Goal: Task Accomplishment & Management: Understand process/instructions

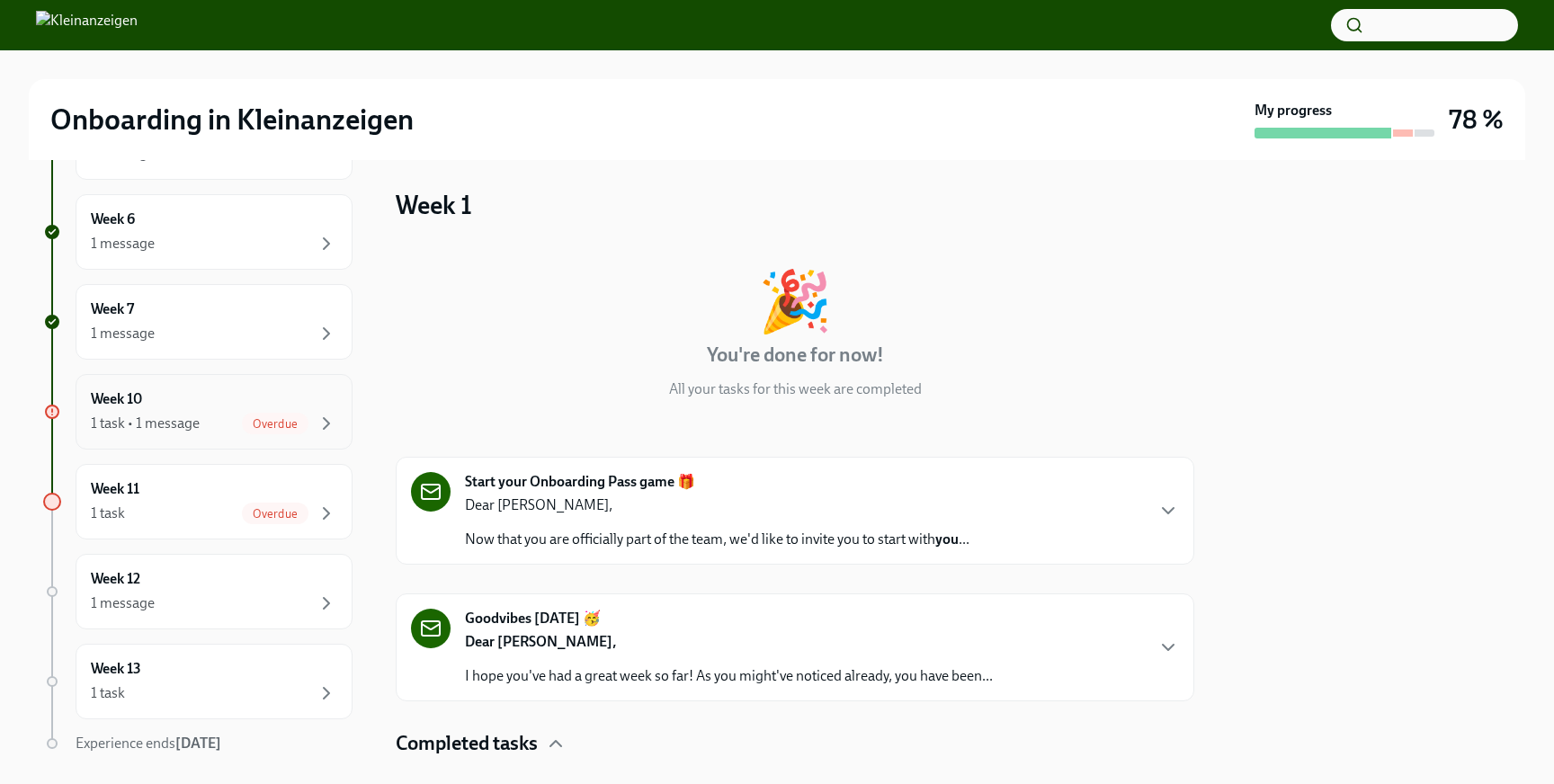
scroll to position [636, 0]
click at [197, 396] on div "Week 10 1 task • 1 message Overdue" at bounding box center [214, 410] width 247 height 45
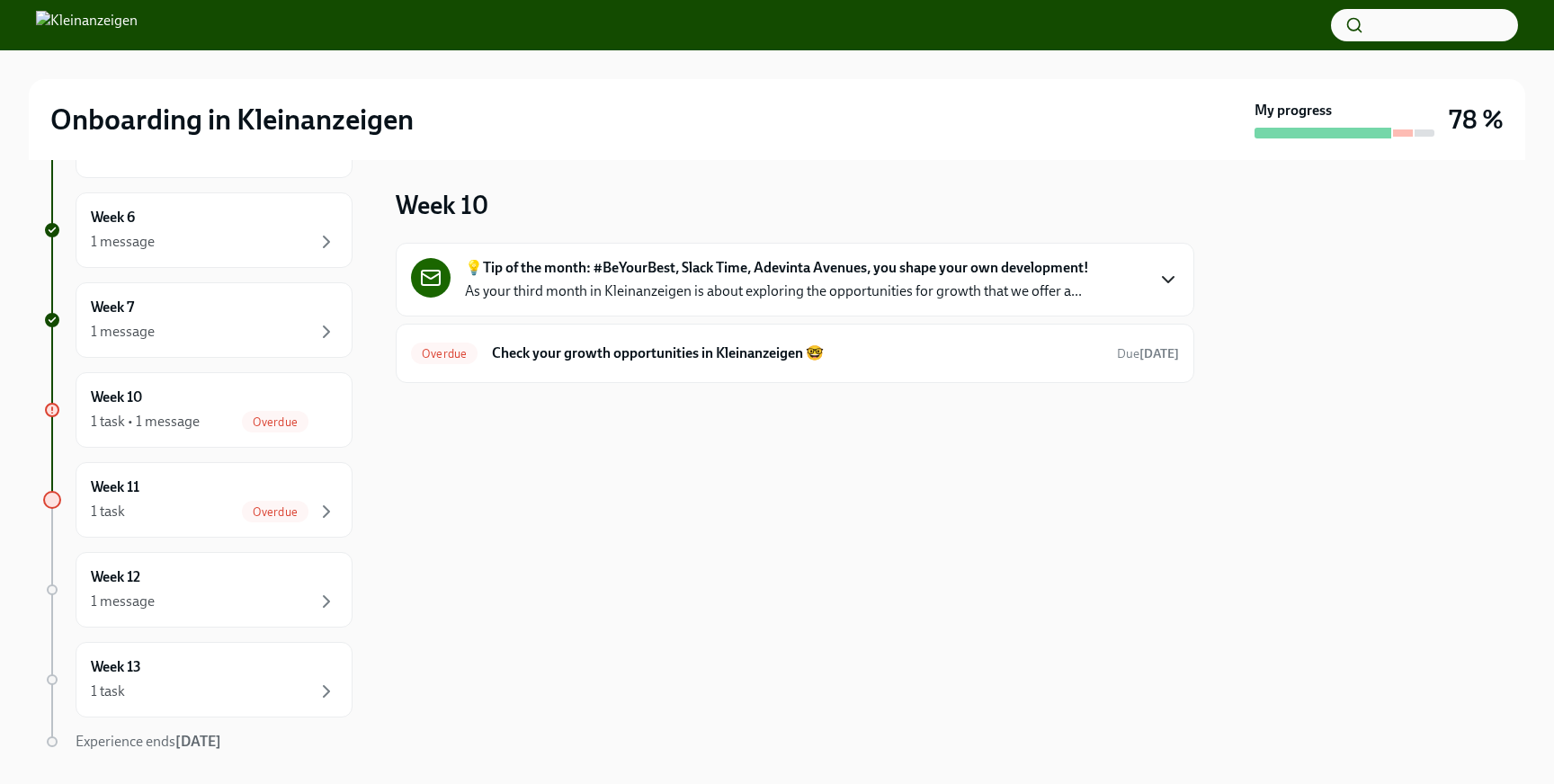
click at [1158, 281] on icon "button" at bounding box center [1168, 280] width 22 height 22
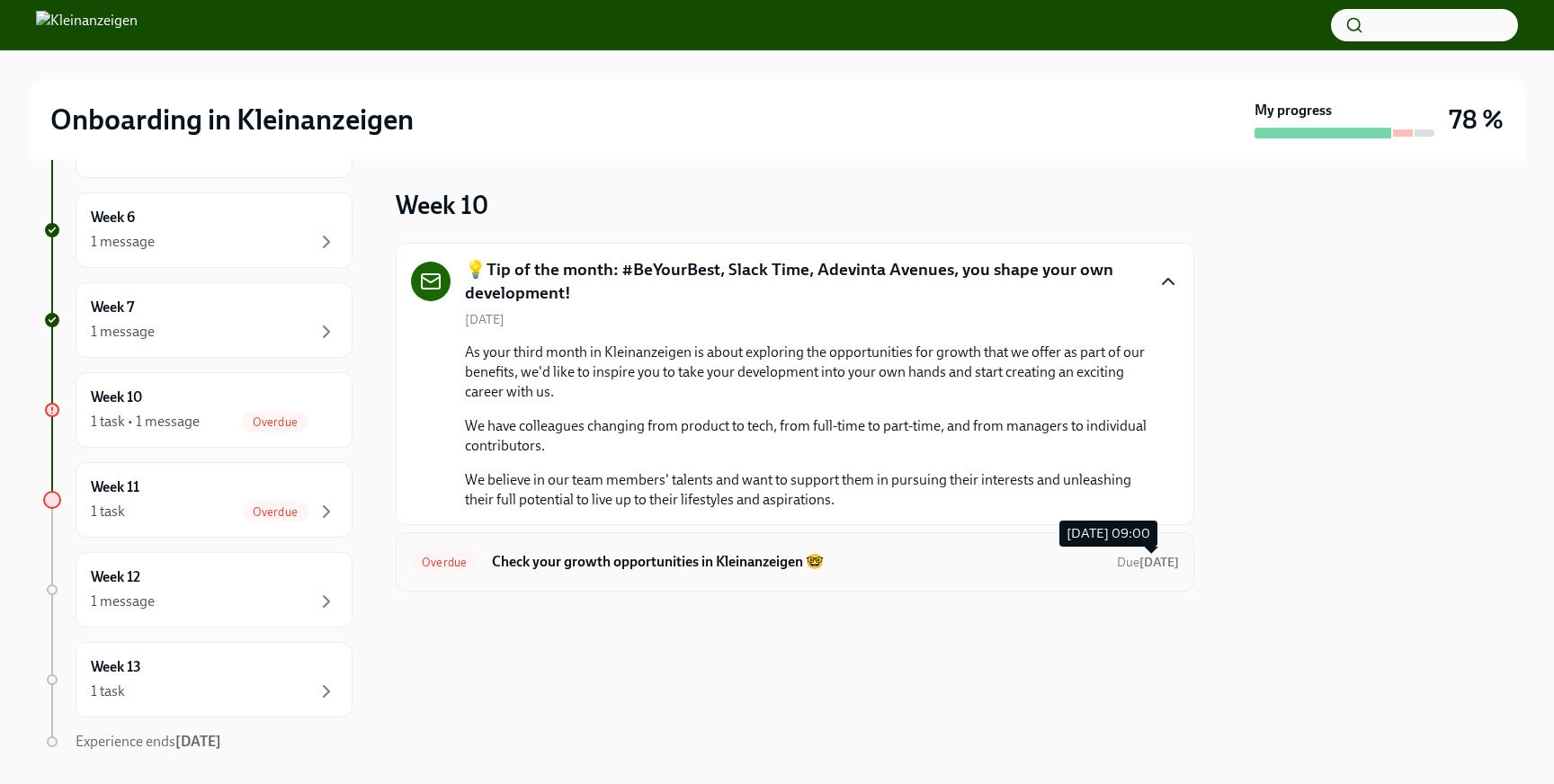
click at [1144, 561] on span "Due [DATE]" at bounding box center [1148, 563] width 62 height 16
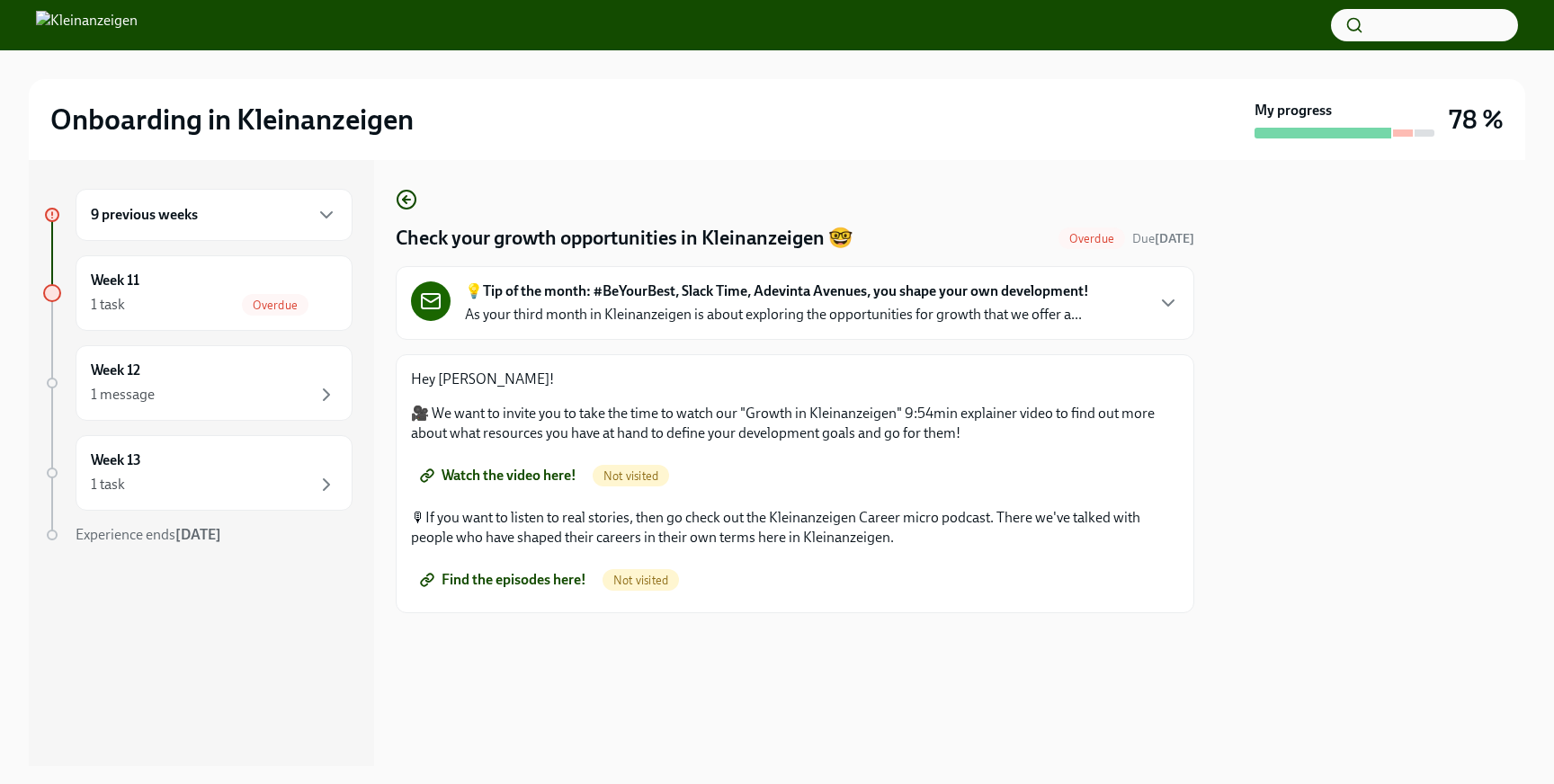
click at [552, 476] on span "Watch the video here!" at bounding box center [500, 476] width 153 height 18
click at [578, 579] on span "Find the episodes here!" at bounding box center [505, 579] width 163 height 18
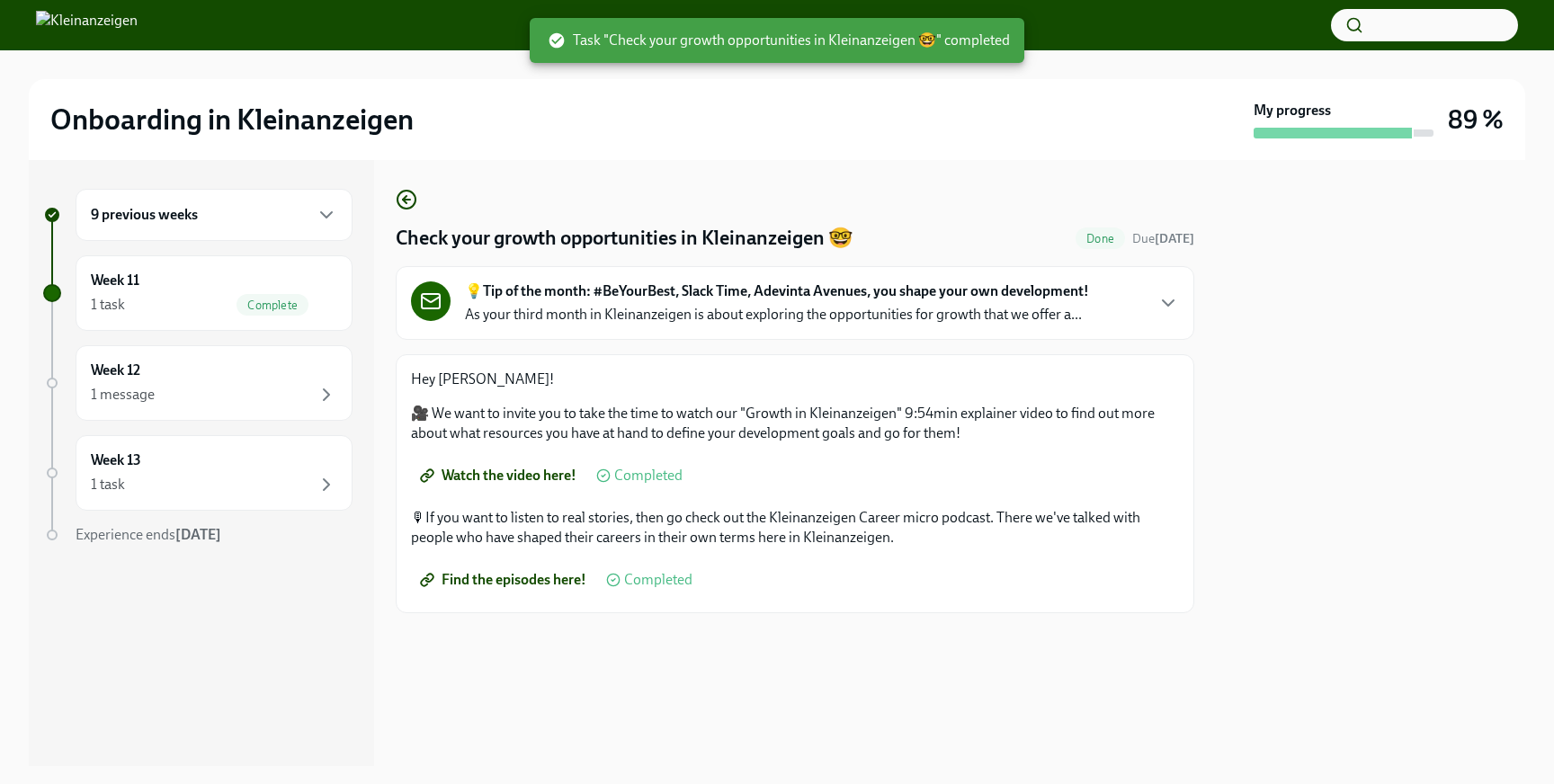
click at [265, 233] on div "9 previous weeks" at bounding box center [213, 214] width 277 height 52
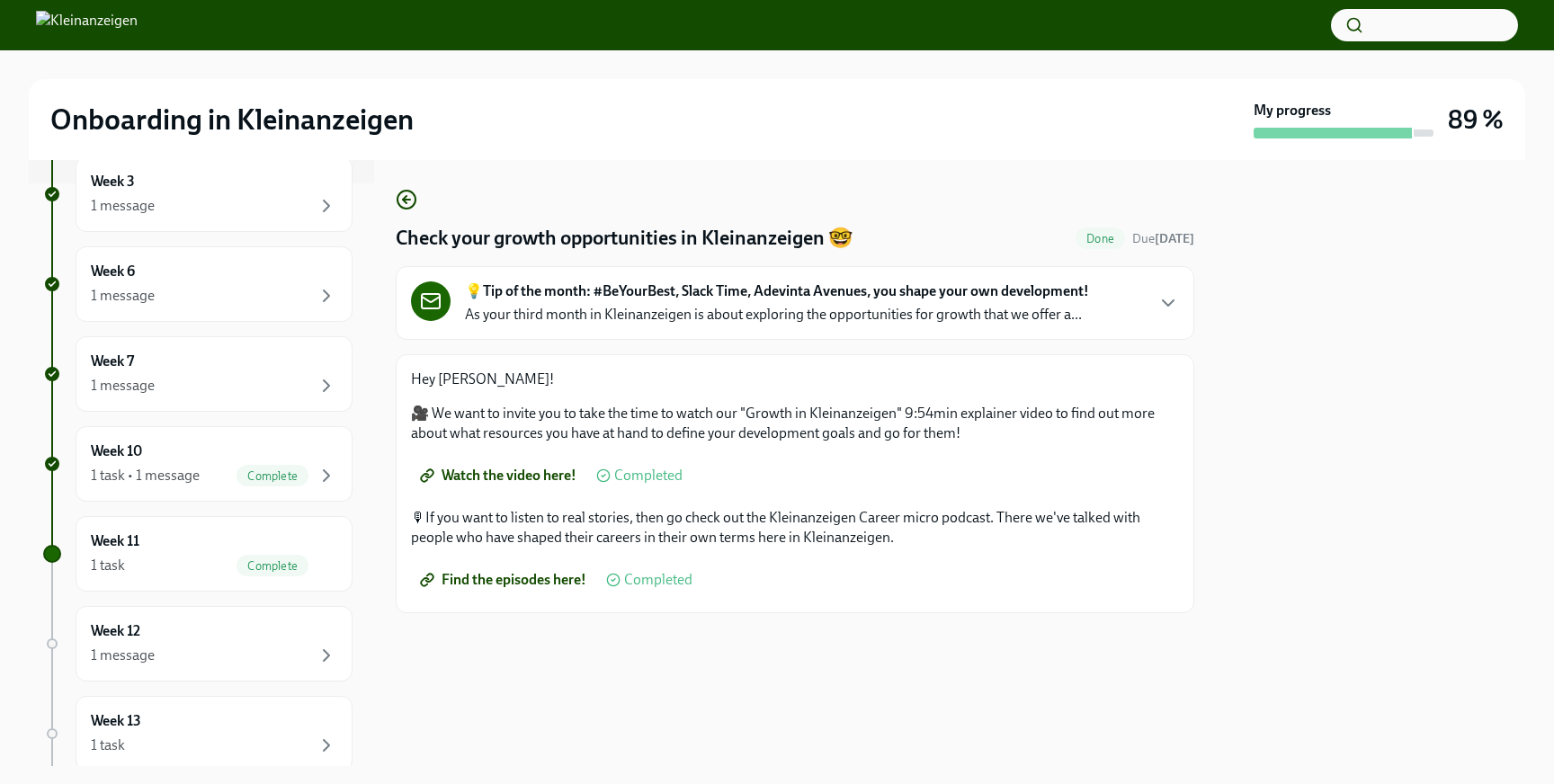
scroll to position [694, 0]
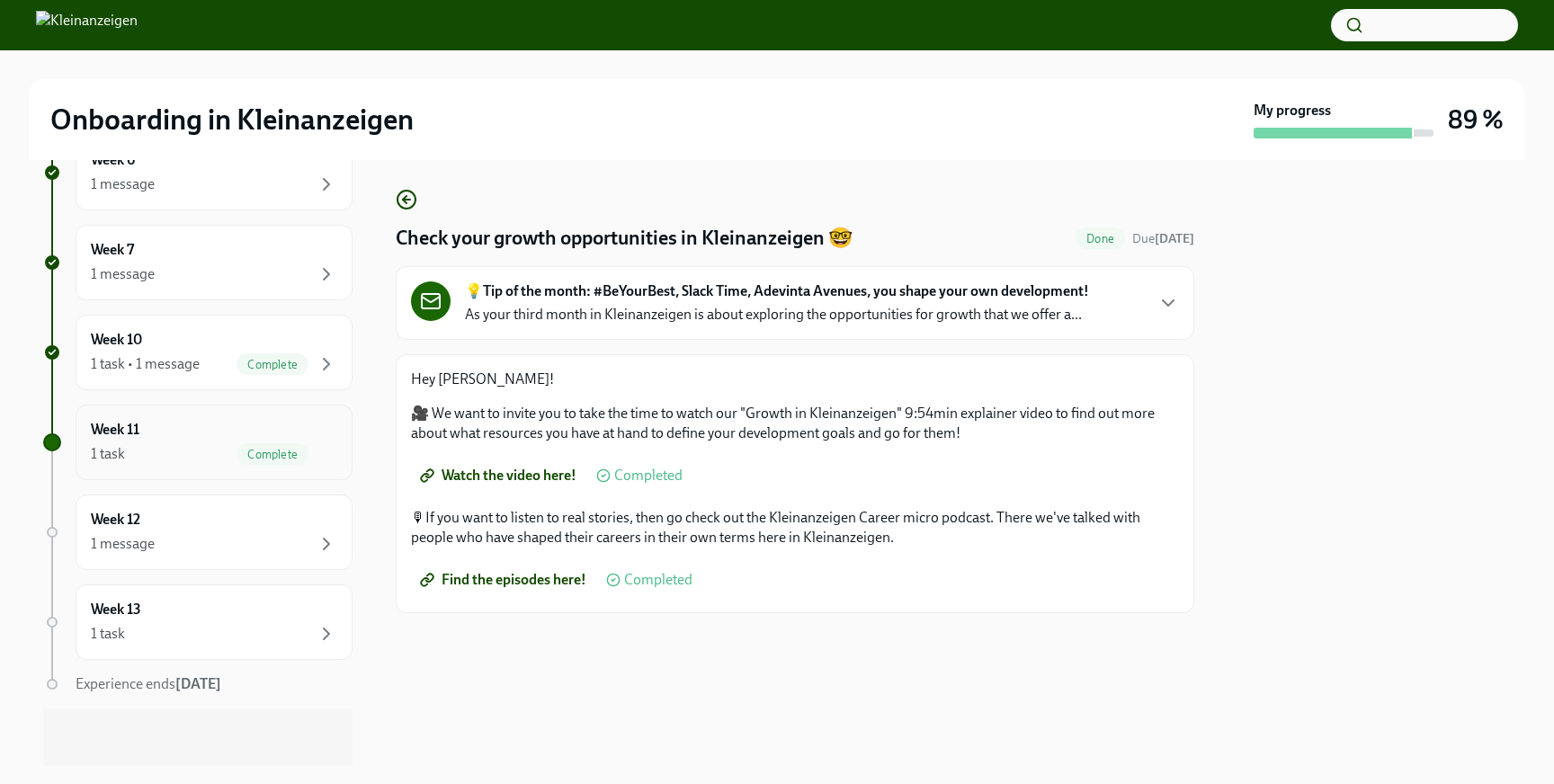
click at [196, 449] on div "1 task Complete" at bounding box center [214, 454] width 247 height 22
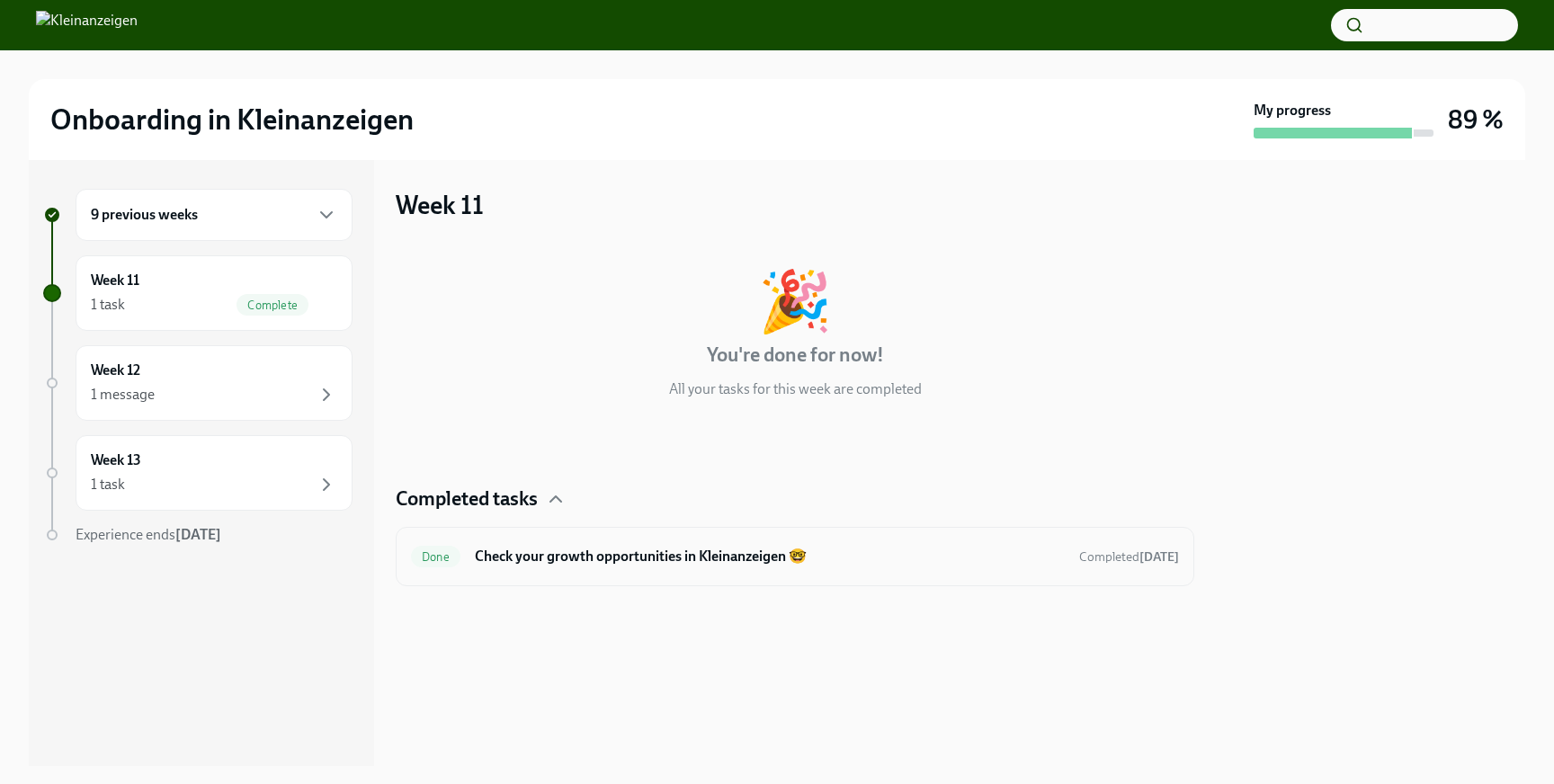
click at [601, 566] on h6 "Check your growth opportunities in Kleinanzeigen 🤓" at bounding box center [770, 556] width 589 height 20
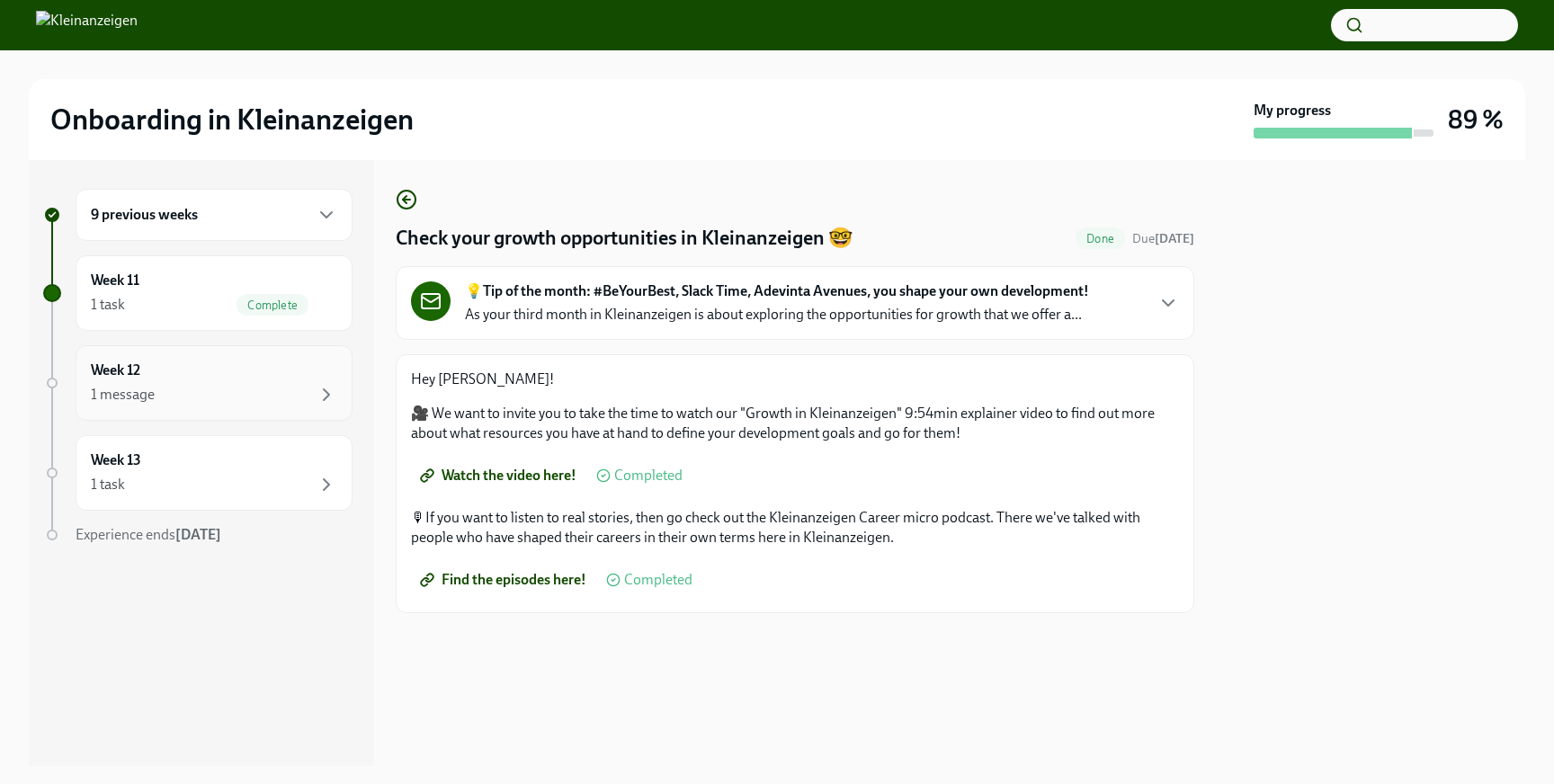
click at [231, 367] on div "Week 12 1 message" at bounding box center [214, 383] width 247 height 45
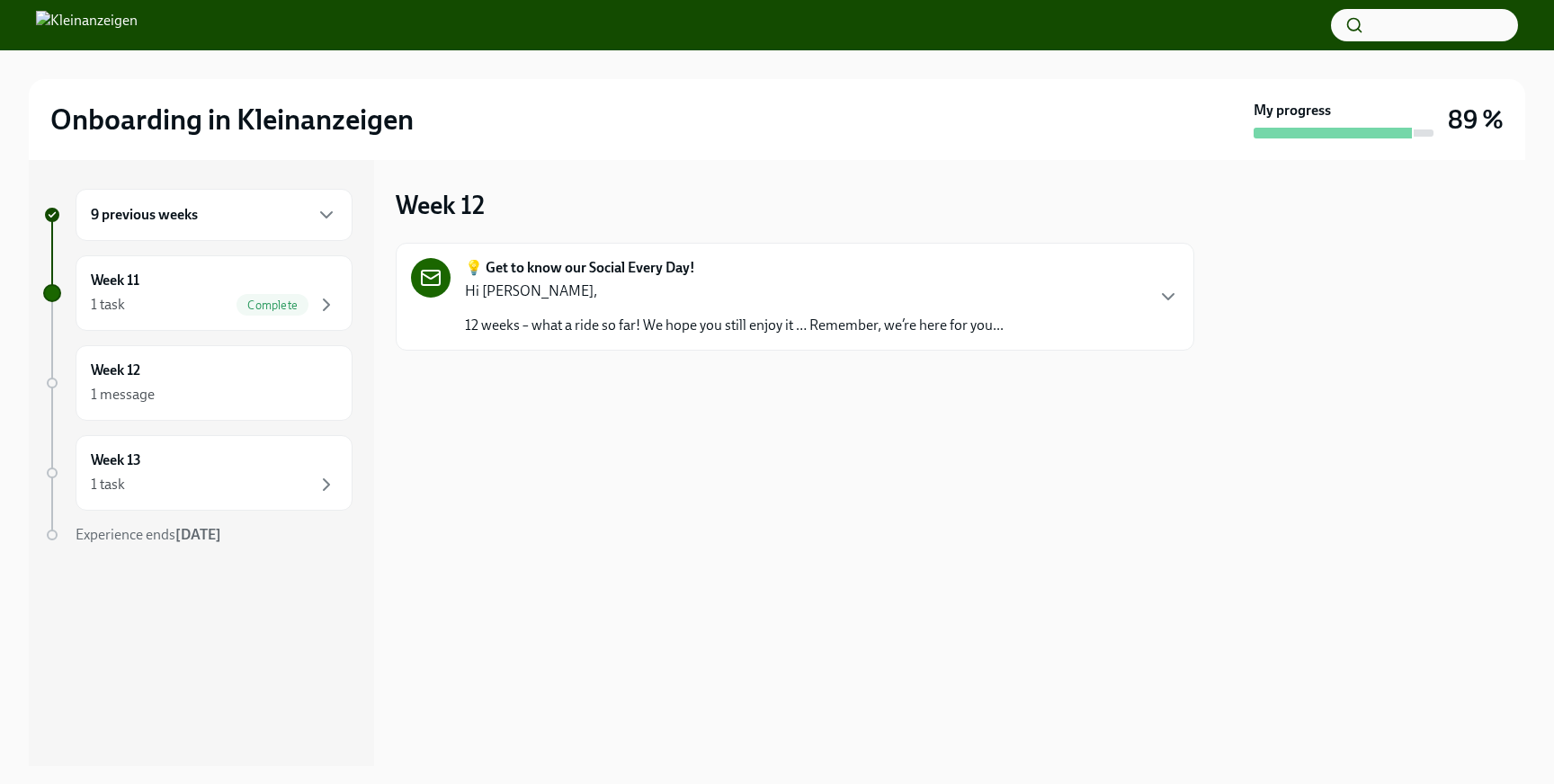
click at [284, 214] on div "9 previous weeks" at bounding box center [214, 214] width 247 height 22
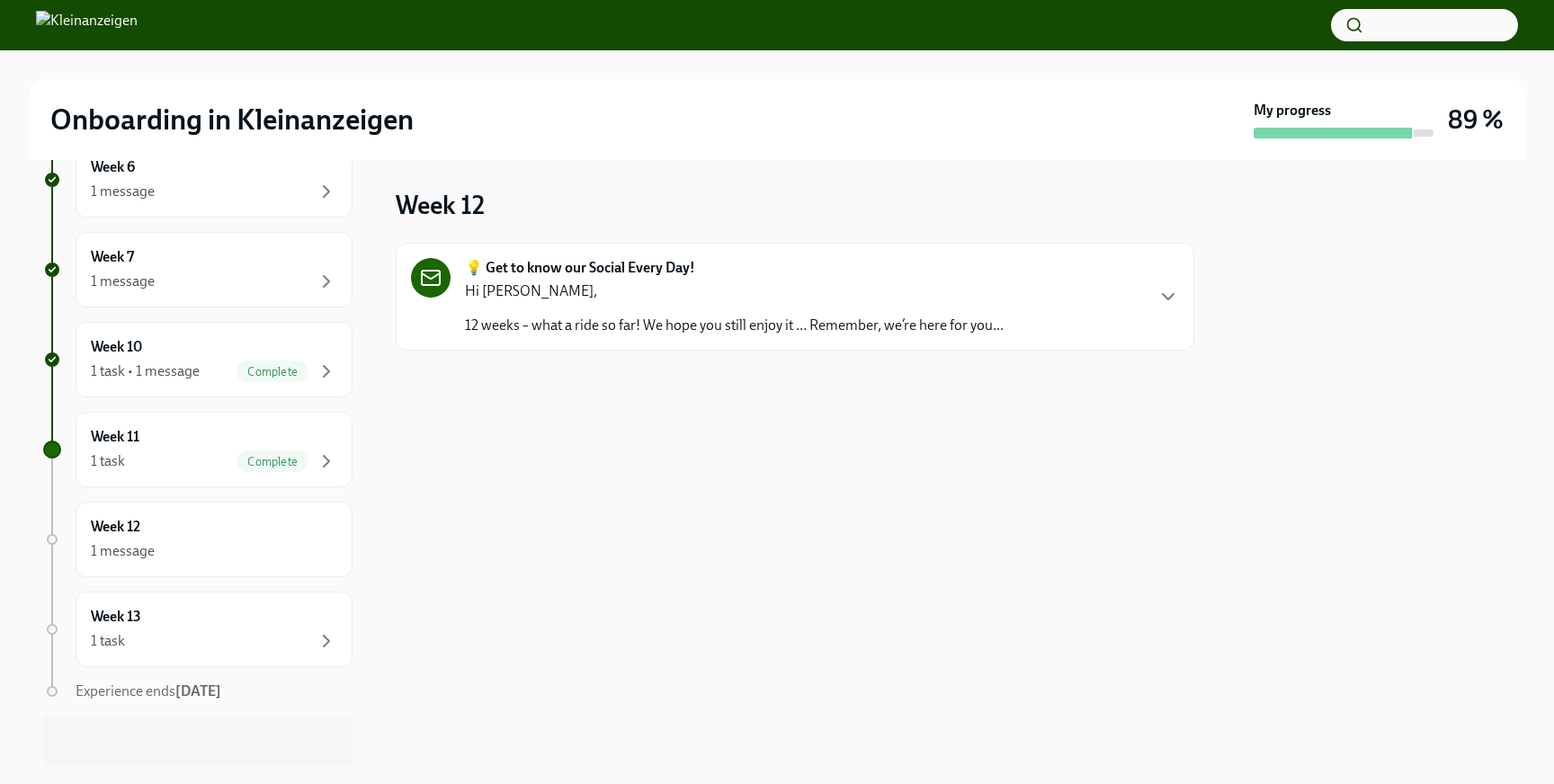
scroll to position [689, 0]
